Goal: Navigation & Orientation: Understand site structure

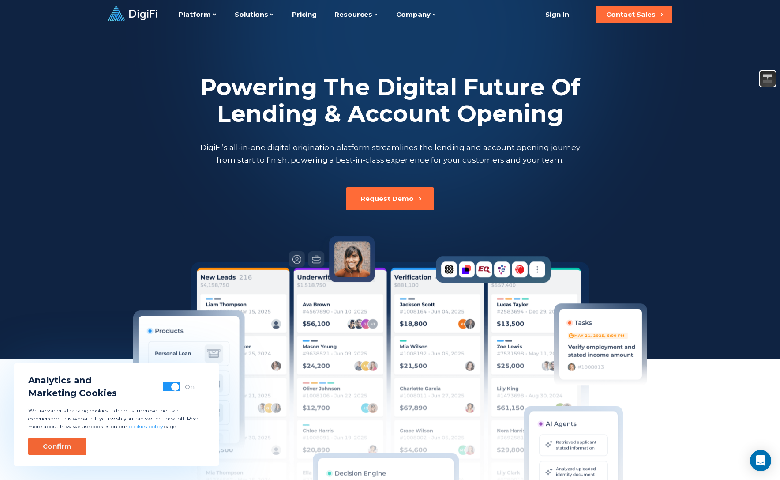
click at [54, 445] on div "Confirm" at bounding box center [57, 446] width 29 height 9
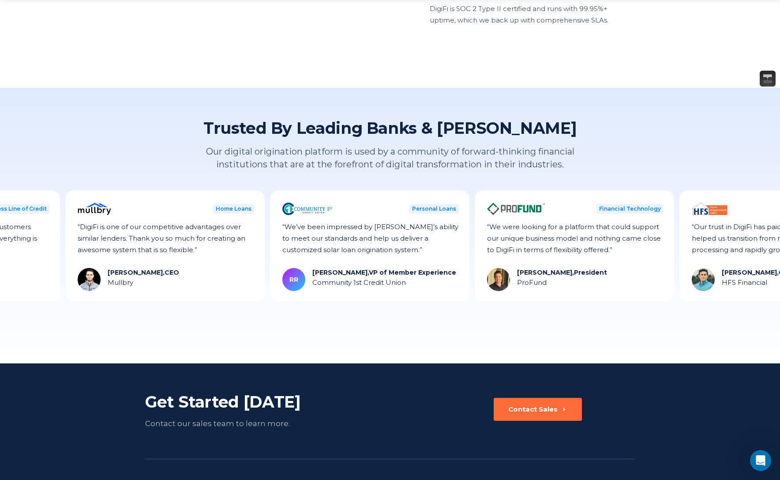
scroll to position [2384, 0]
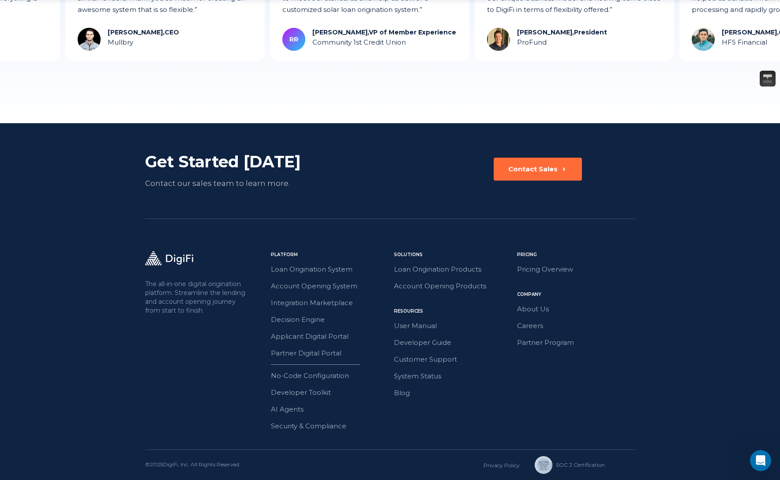
click at [697, 354] on footer "Get Started Today Contact our sales team to learn more. Contact Sales The all-i…" at bounding box center [390, 301] width 780 height 357
click at [143, 375] on footer "Get Started Today Contact our sales team to learn more. Contact Sales The all-i…" at bounding box center [390, 301] width 780 height 357
click at [334, 354] on link "Partner Digital Portal" at bounding box center [330, 352] width 118 height 11
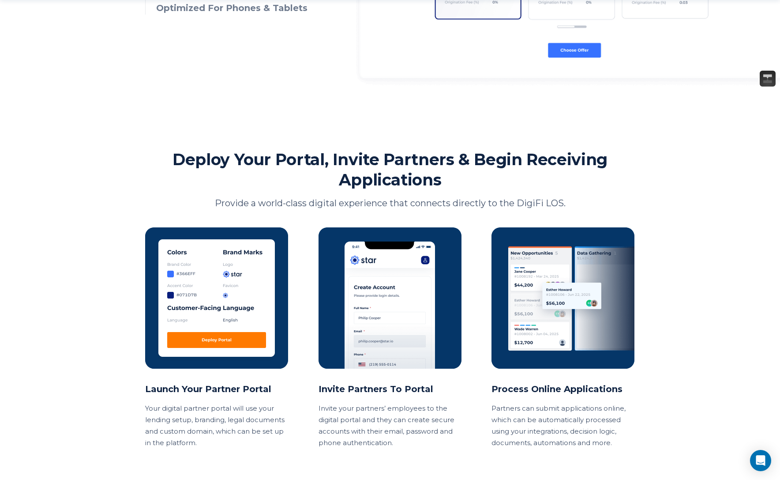
scroll to position [671, 0]
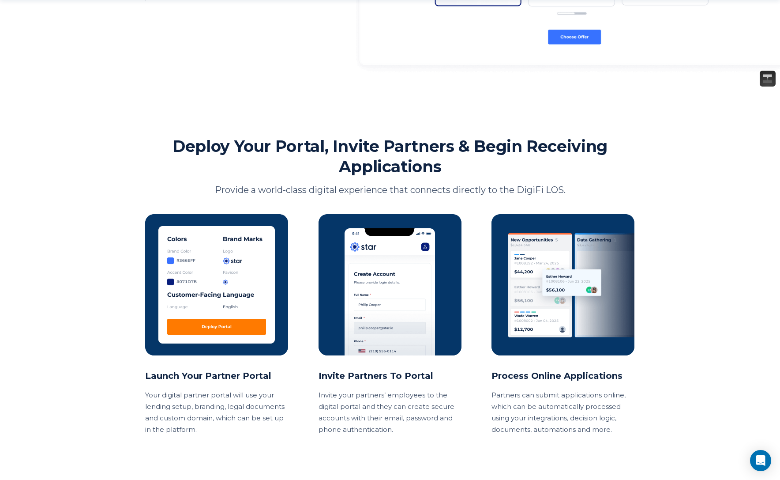
click at [98, 361] on div "Platform Partner Digital Portal Provide your brokers, dealers, contractors and …" at bounding box center [390, 117] width 780 height 1576
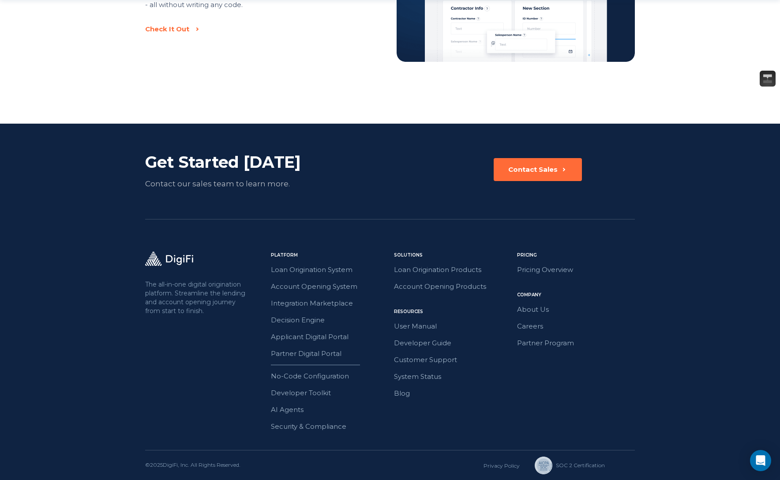
scroll to position [1453, 0]
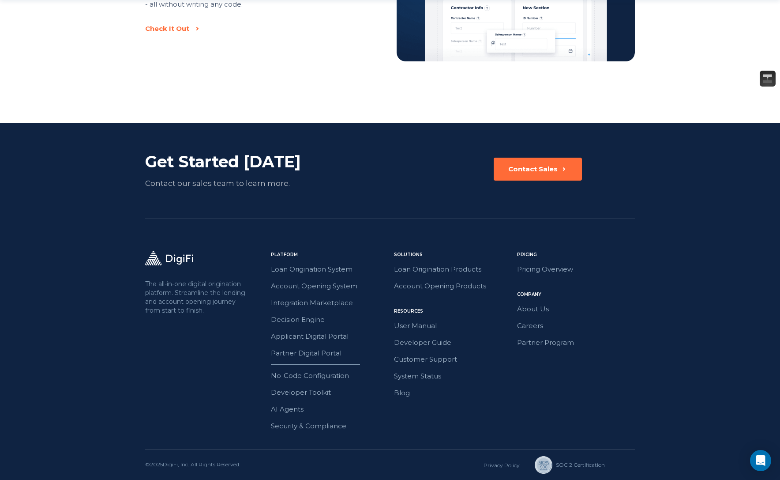
click at [665, 346] on footer "Get Started Today Contact our sales team to learn more. Contact Sales The all-i…" at bounding box center [390, 301] width 780 height 357
click at [241, 433] on div "The all-in-one digital origination platform. Streamline the lending and account…" at bounding box center [390, 350] width 490 height 198
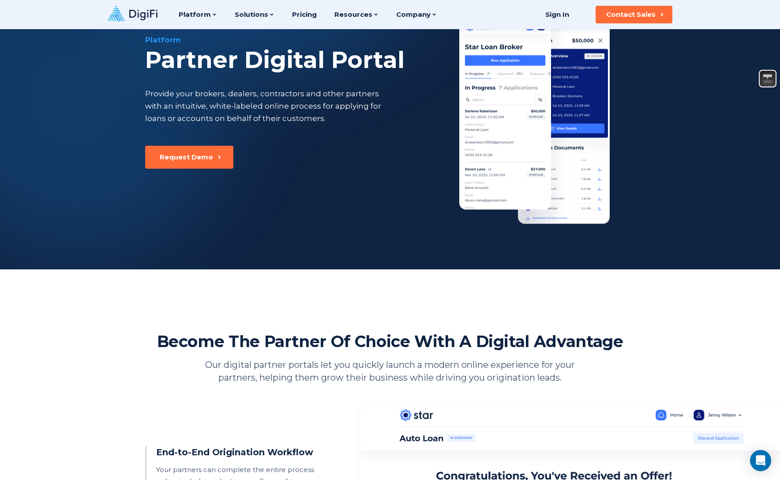
scroll to position [0, 0]
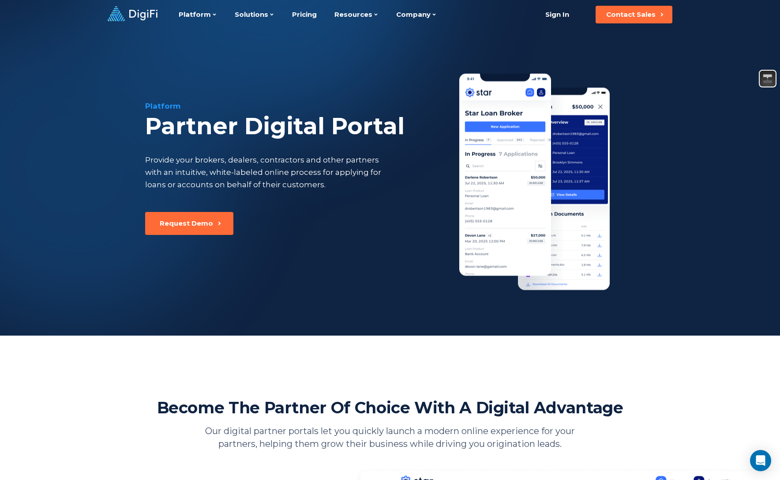
click at [140, 21] on icon at bounding box center [133, 13] width 50 height 15
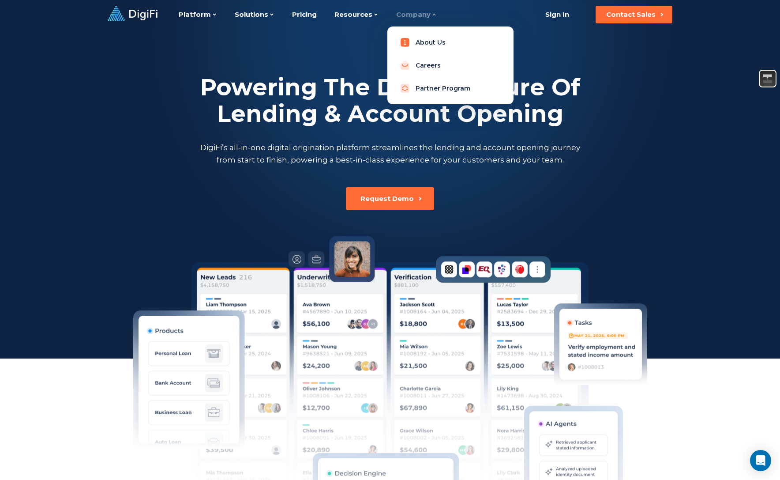
click at [423, 42] on link "About Us" at bounding box center [451, 43] width 112 height 18
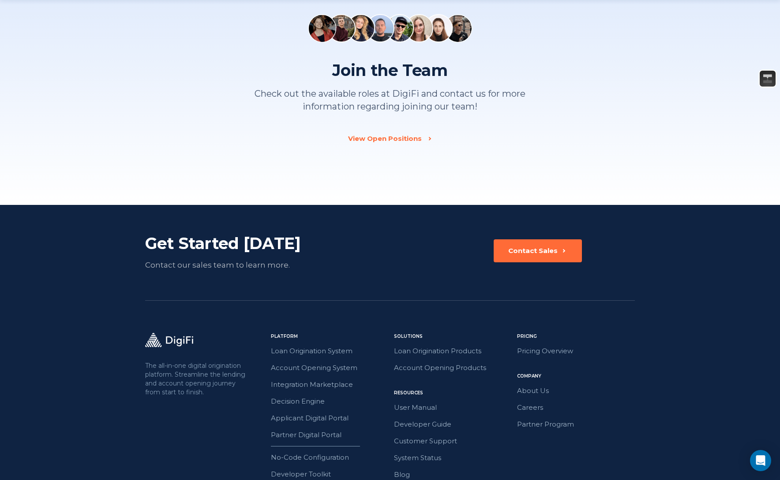
scroll to position [1236, 0]
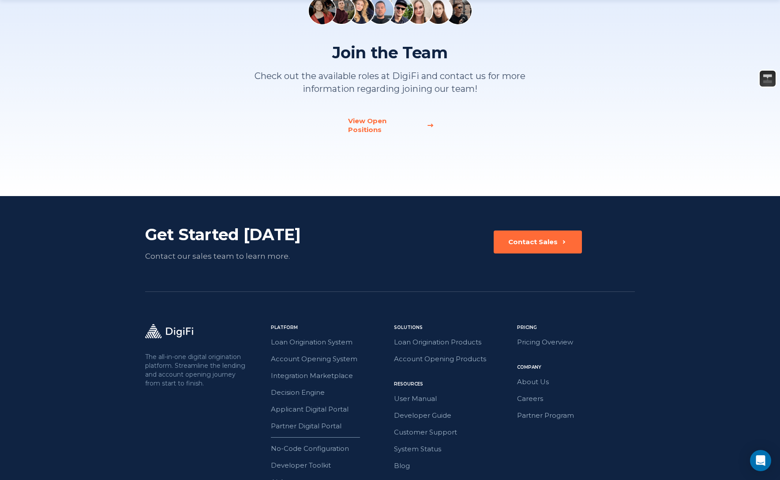
click at [375, 121] on div "View Open Positions" at bounding box center [384, 126] width 73 height 18
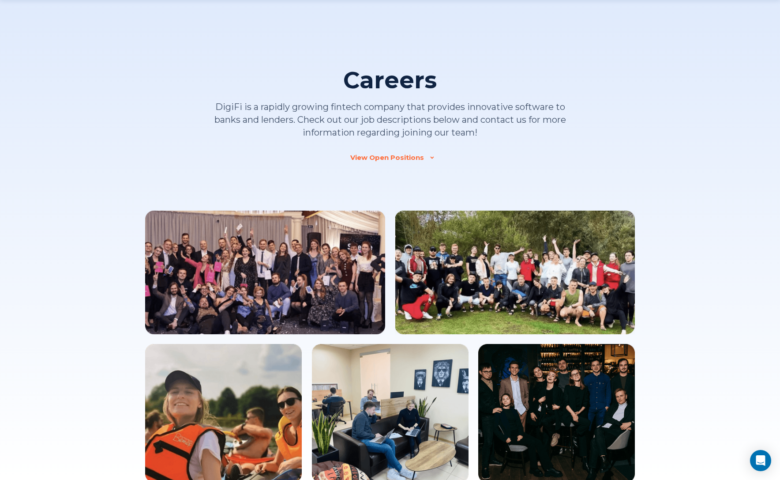
scroll to position [832, 0]
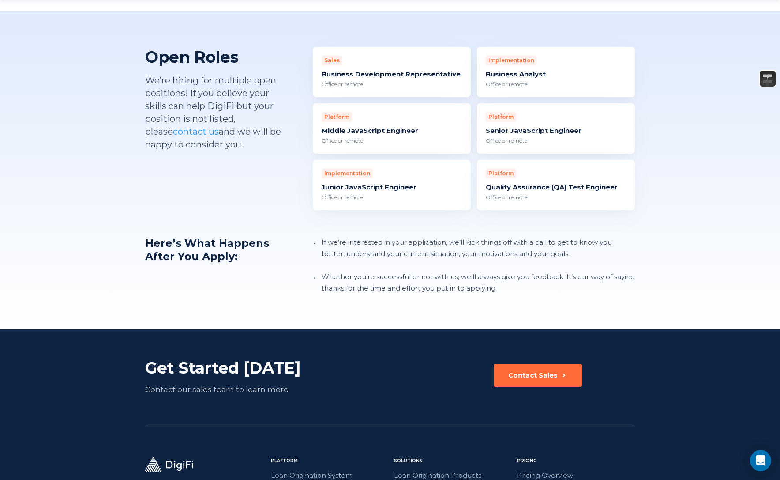
click at [151, 179] on div "Open Roles We’re hiring for multiple open positions! If you believe your skills…" at bounding box center [215, 128] width 141 height 163
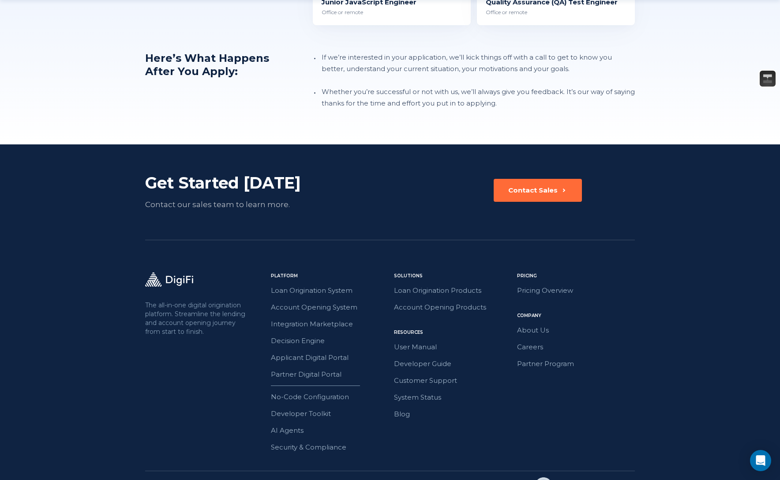
scroll to position [1026, 0]
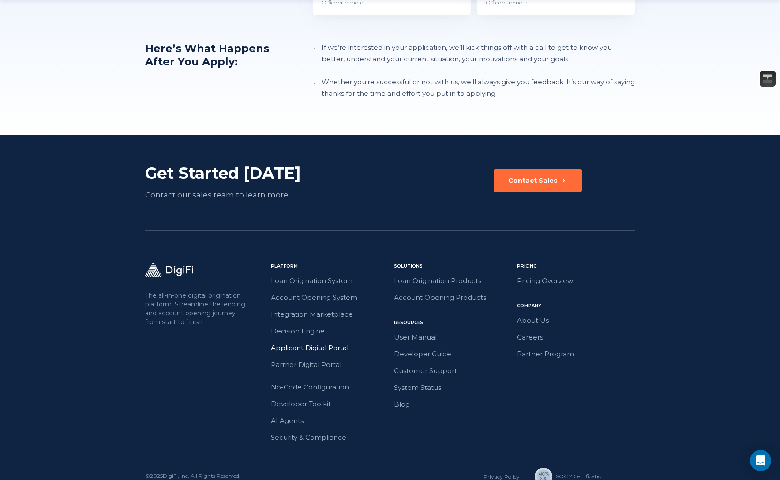
click at [337, 342] on link "Applicant Digital Portal" at bounding box center [330, 347] width 118 height 11
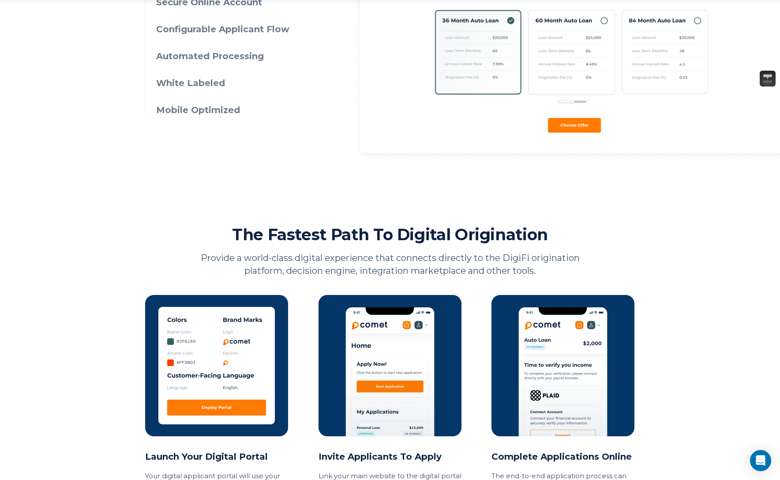
click at [114, 375] on div "Platform Applicant Digital Portal DigiFi’s applicant portal gives your customer…" at bounding box center [390, 201] width 780 height 1568
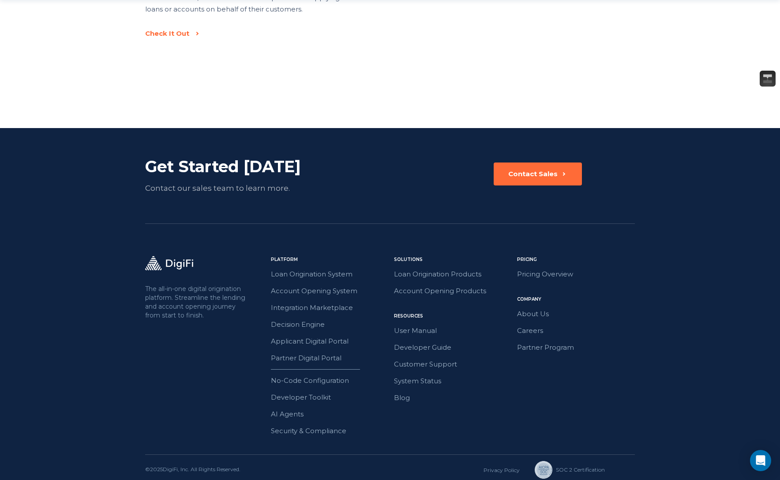
scroll to position [1445, 0]
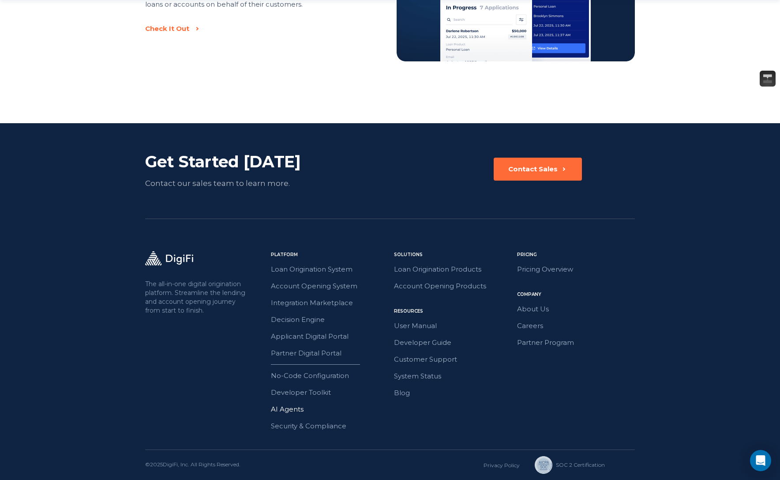
click at [277, 406] on link "AI Agents" at bounding box center [330, 408] width 118 height 11
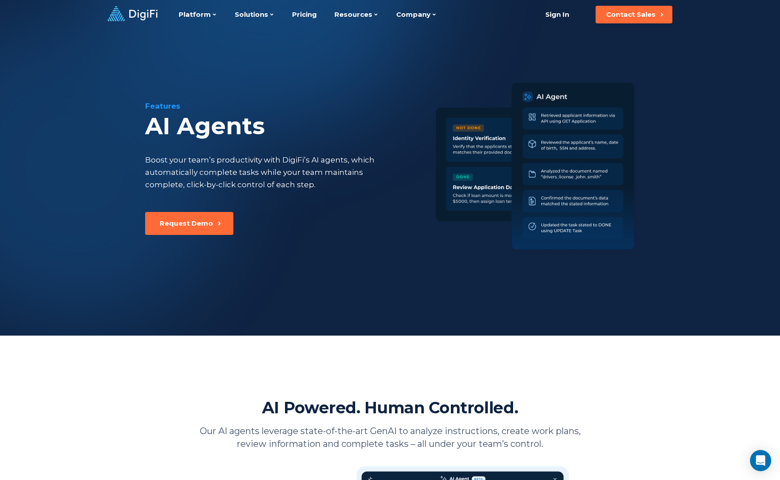
click at [171, 324] on div "Features AI Agents Boost your team’s productivity with DigiFi’s AI agents, whic…" at bounding box center [390, 167] width 780 height 335
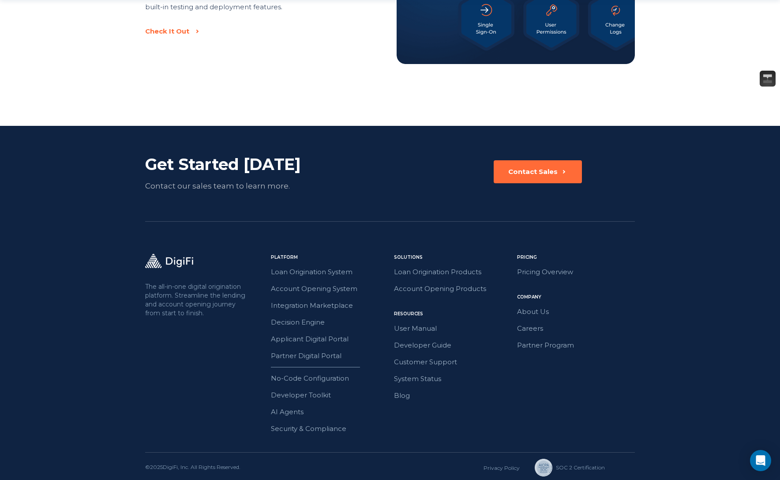
scroll to position [1445, 0]
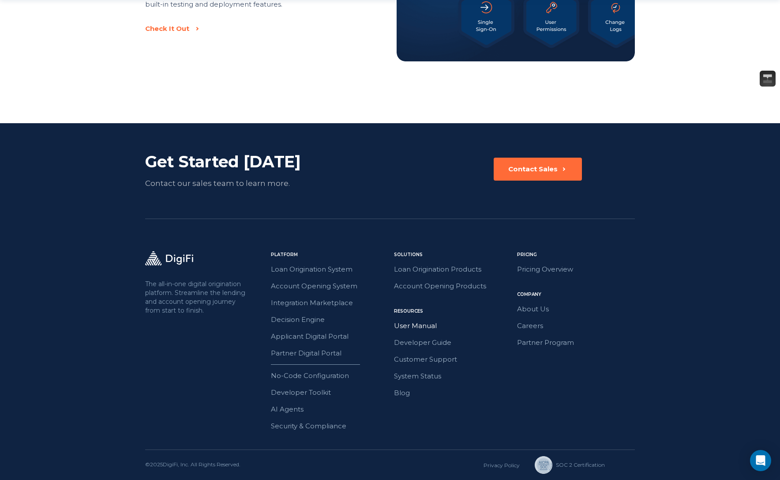
click at [403, 326] on link "User Manual" at bounding box center [453, 325] width 118 height 11
click at [409, 347] on link "Developer Guide" at bounding box center [453, 342] width 118 height 11
